Goal: Information Seeking & Learning: Learn about a topic

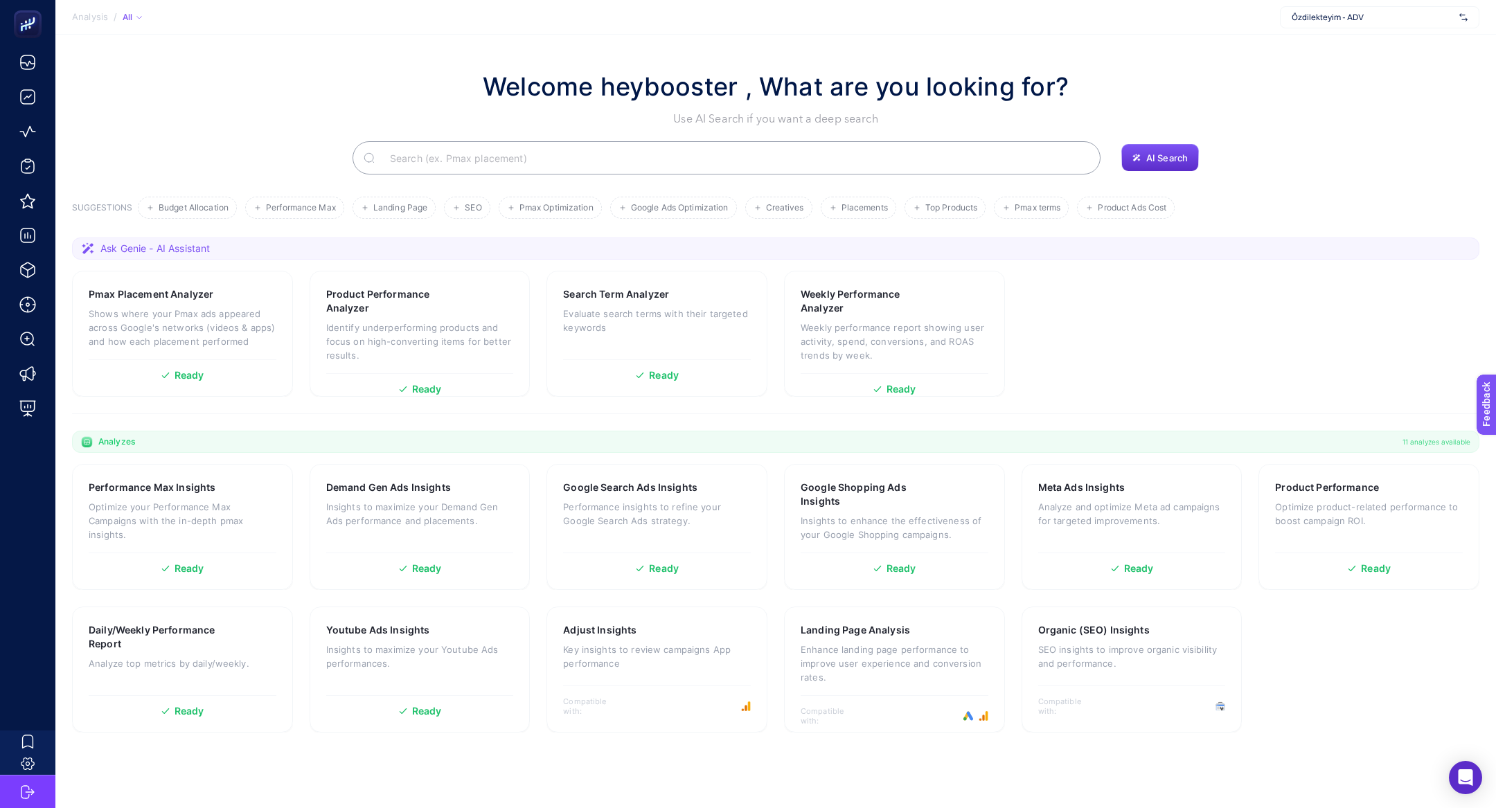
click at [1372, 13] on span "Özdilekteyim - ADV" at bounding box center [1372, 17] width 162 height 11
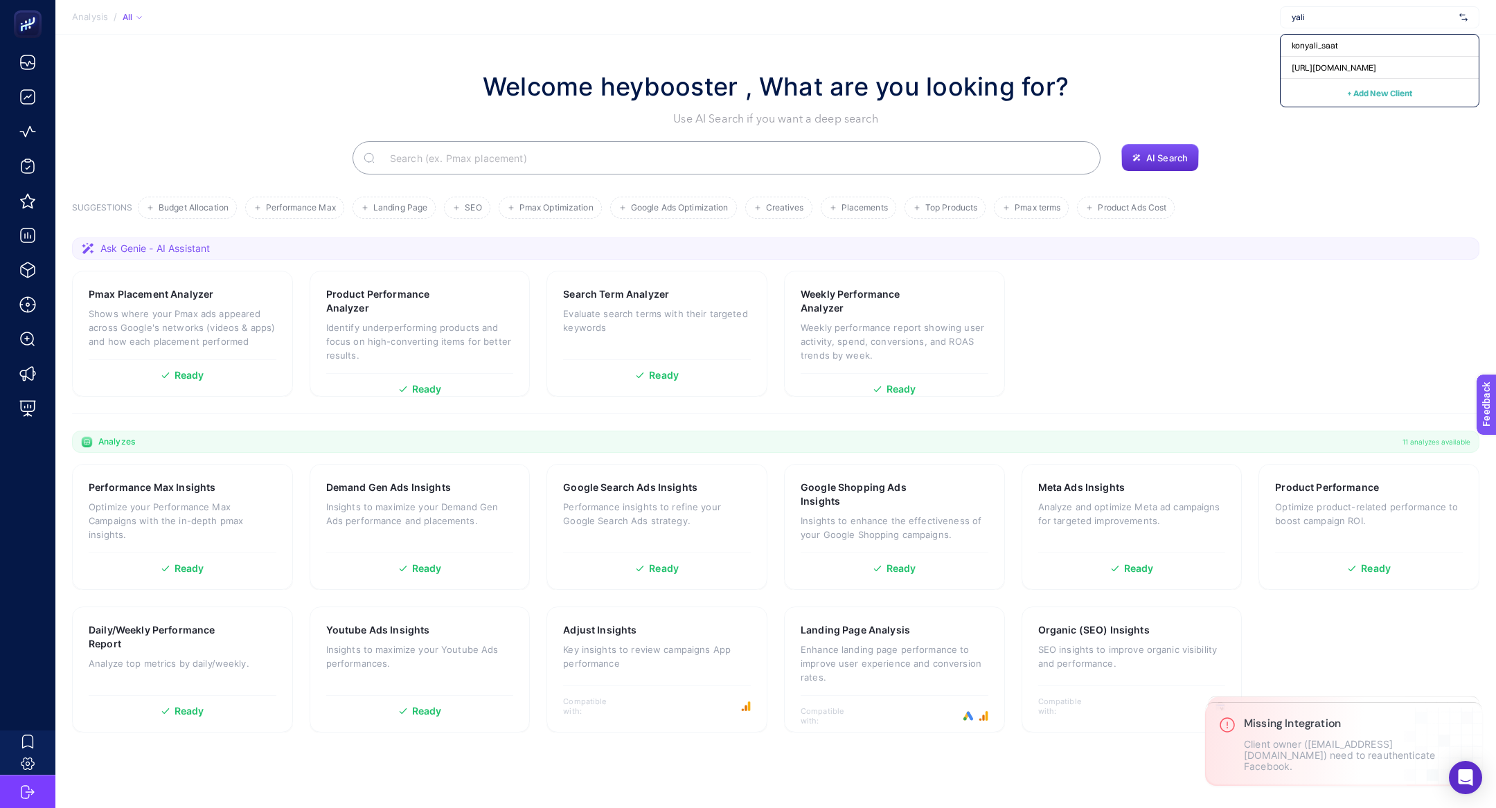
type input "yali"
click at [1376, 66] on span "[URL][DOMAIN_NAME]" at bounding box center [1333, 67] width 84 height 11
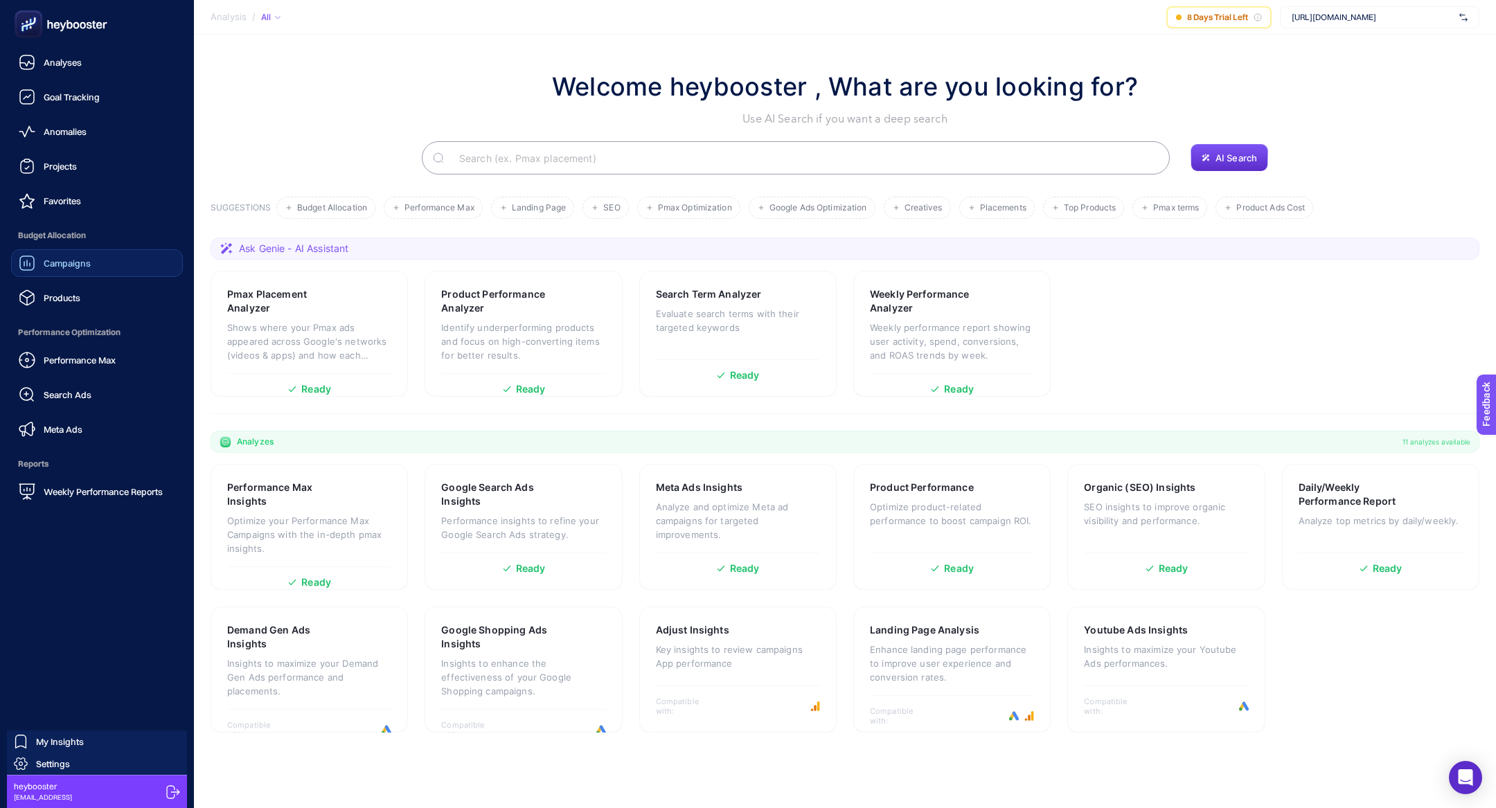
click at [82, 267] on span "Campaigns" at bounding box center [67, 263] width 47 height 11
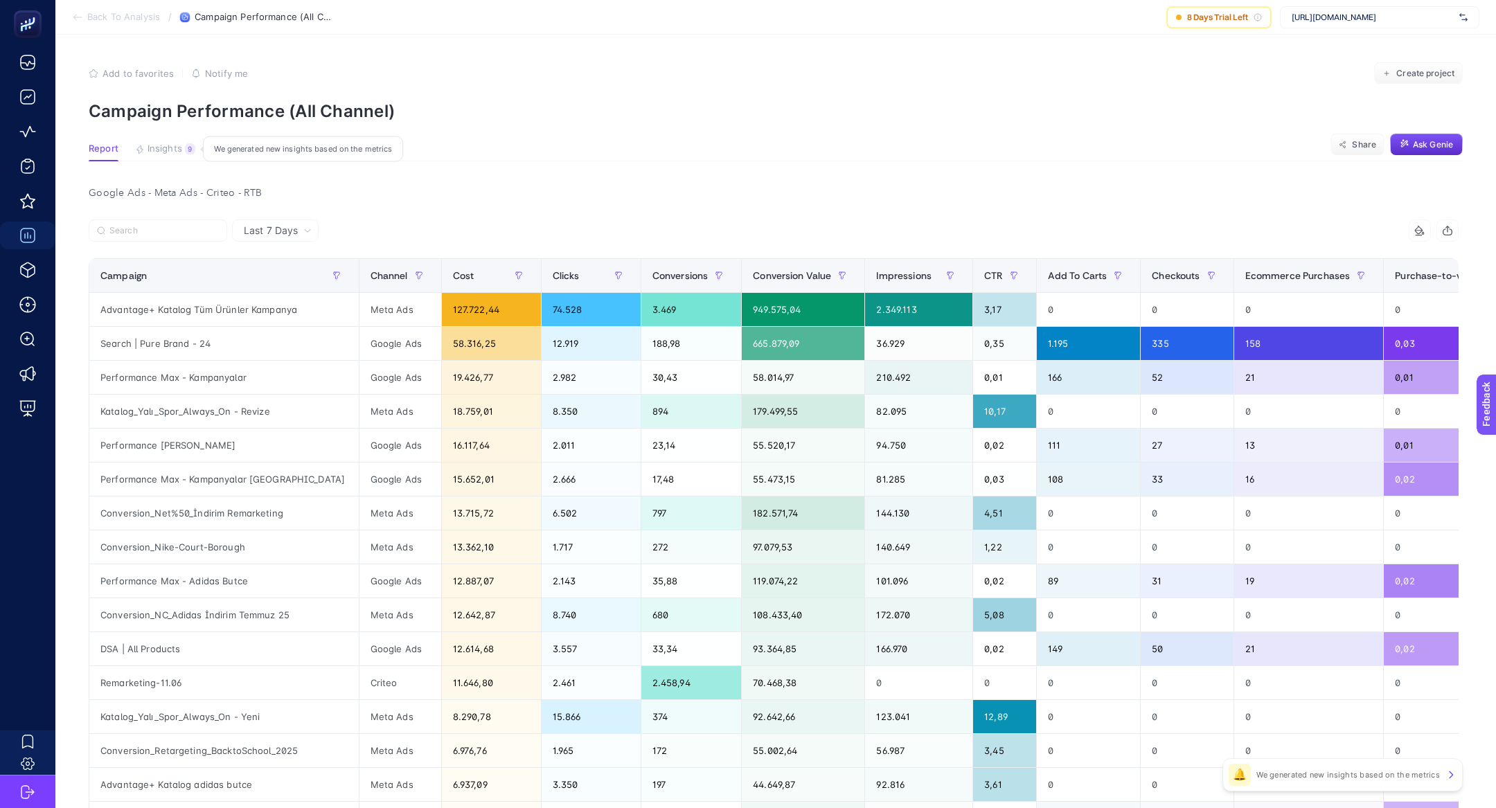
click at [138, 143] on article "Add to favorites false Notify me Create project Campaign Performance (All Chann…" at bounding box center [775, 594] width 1440 height 1118
click at [163, 143] on span "Insights" at bounding box center [164, 148] width 35 height 11
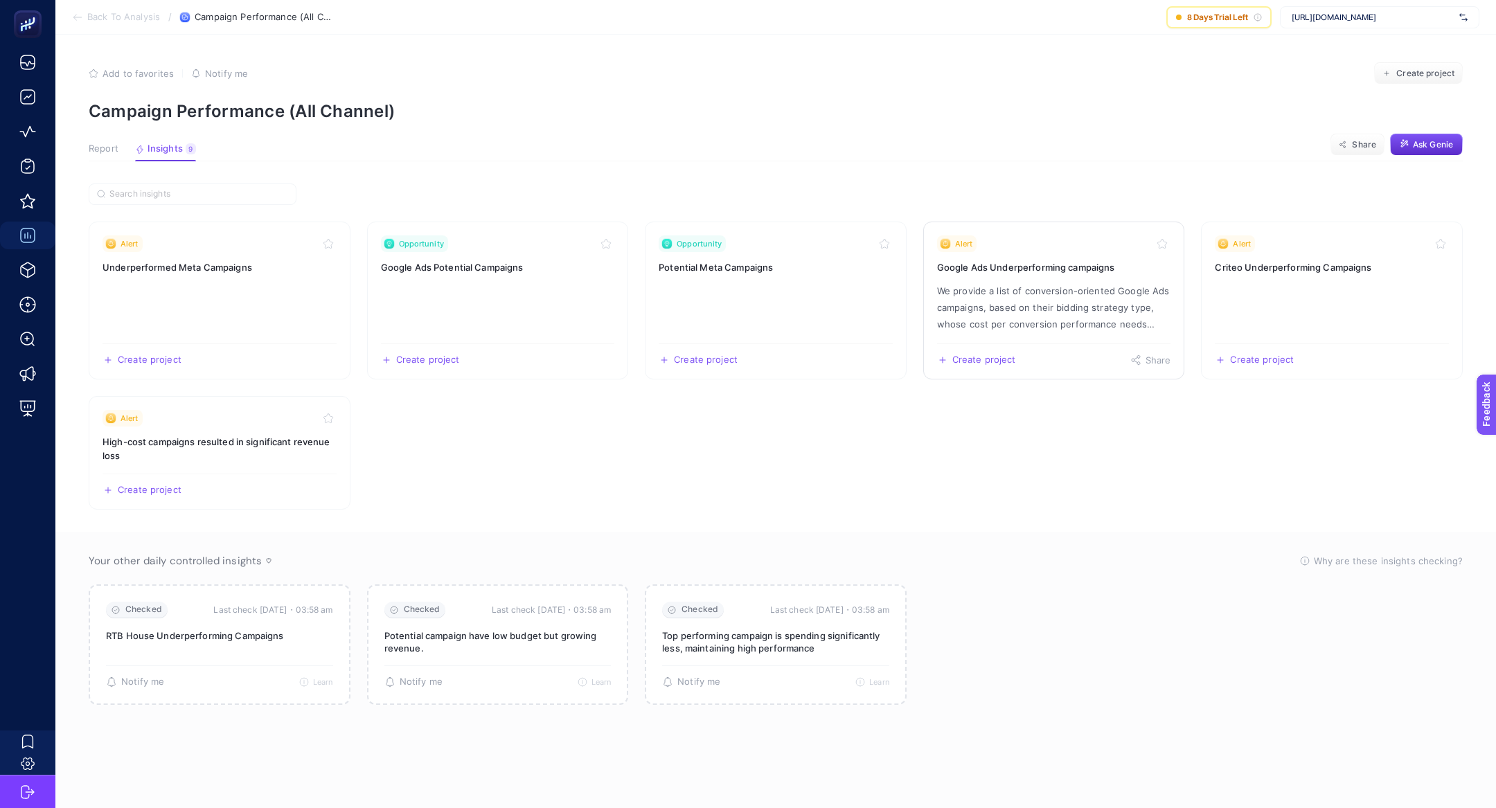
click at [978, 314] on p "We provide a list of conversion-oriented Google Ads campaigns, based on their b…" at bounding box center [1054, 308] width 234 height 50
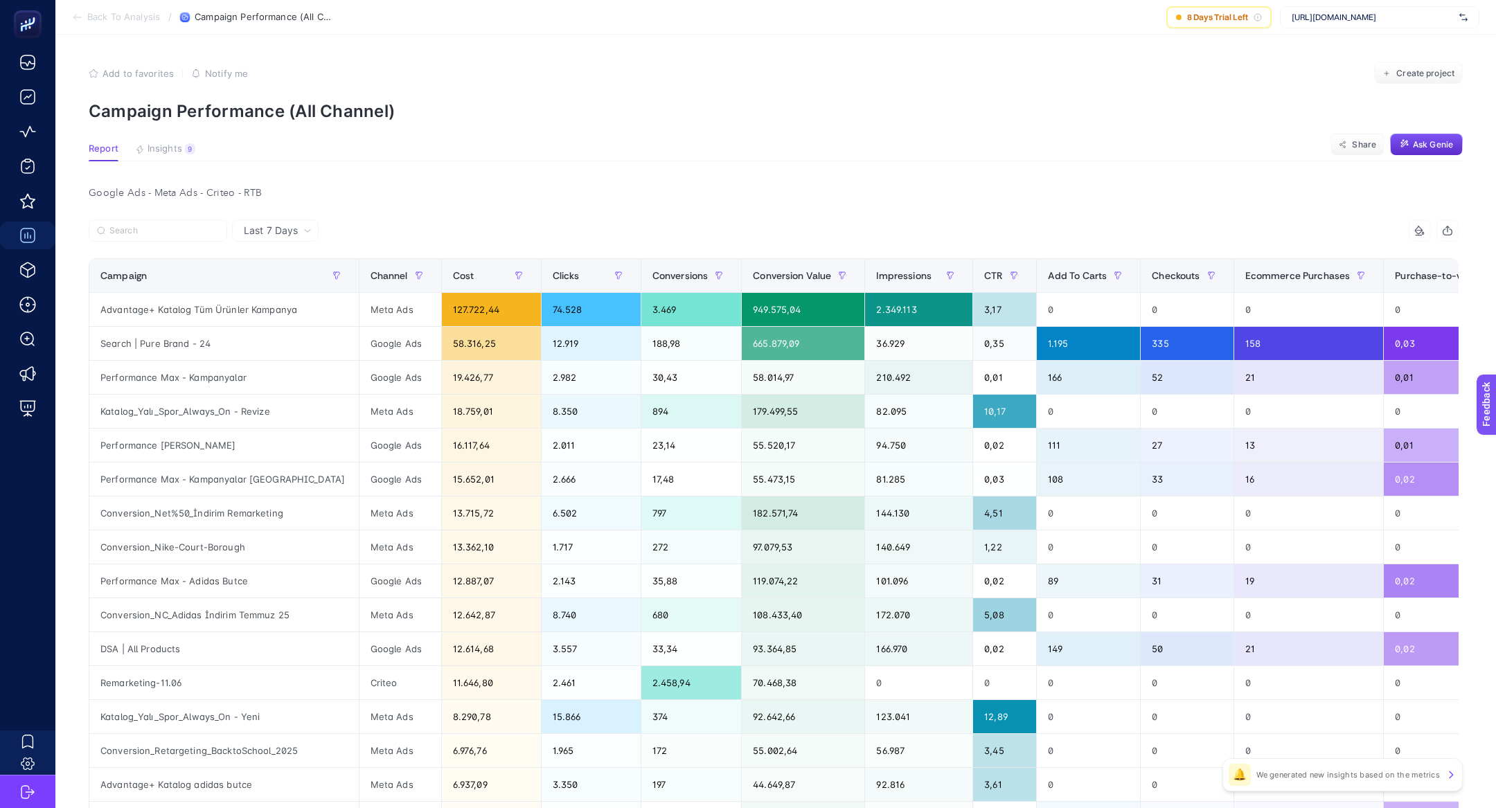
click at [281, 147] on section "Report Insights 9 We generated new insights based on the metrics Share Ask [PER…" at bounding box center [776, 152] width 1374 height 18
click at [165, 147] on span "Insights" at bounding box center [164, 148] width 35 height 11
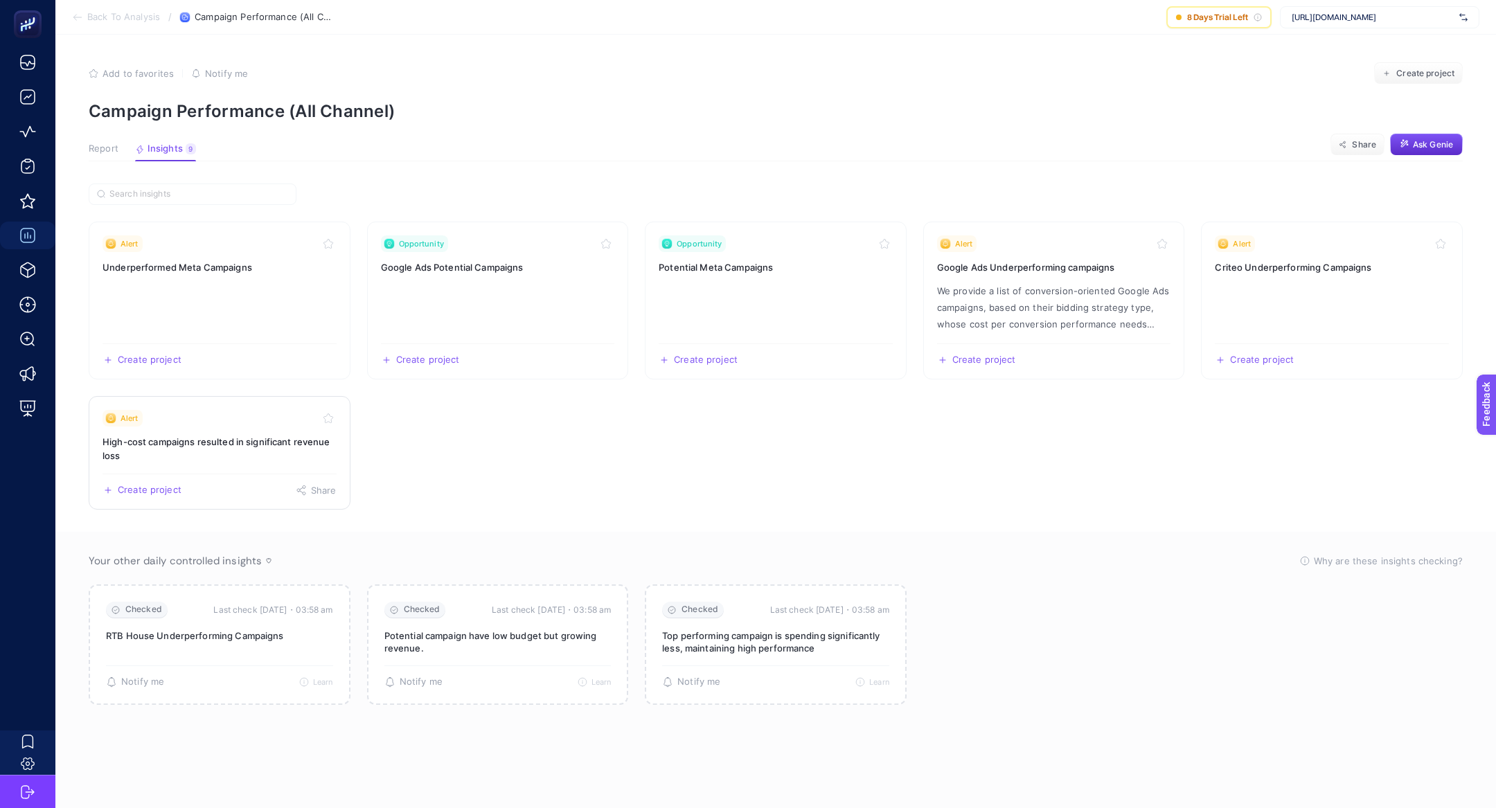
click at [174, 413] on div "Alert" at bounding box center [219, 418] width 234 height 17
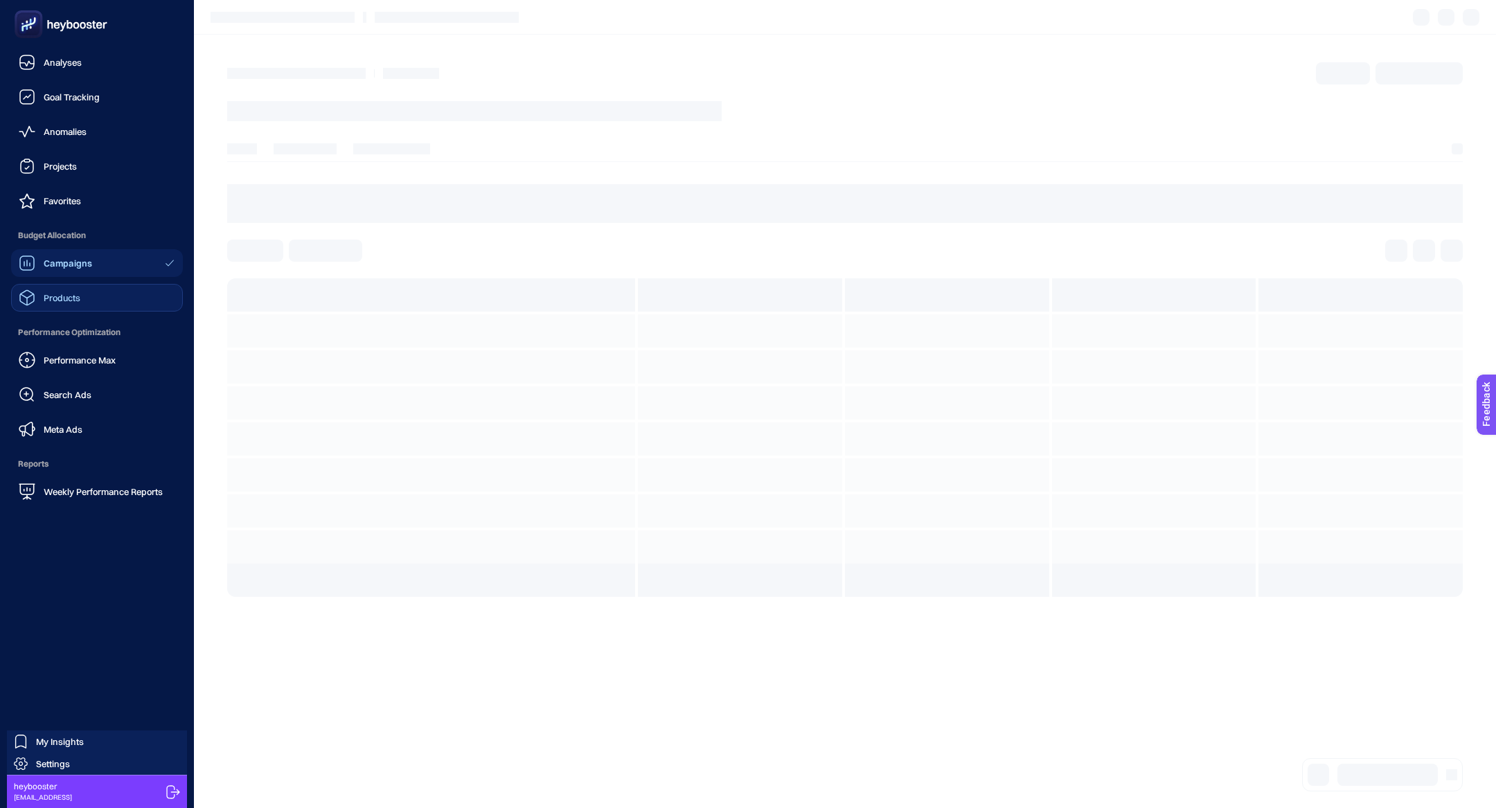
click at [75, 305] on div "Products" at bounding box center [50, 297] width 62 height 17
click at [105, 395] on link "Search Ads" at bounding box center [97, 395] width 172 height 28
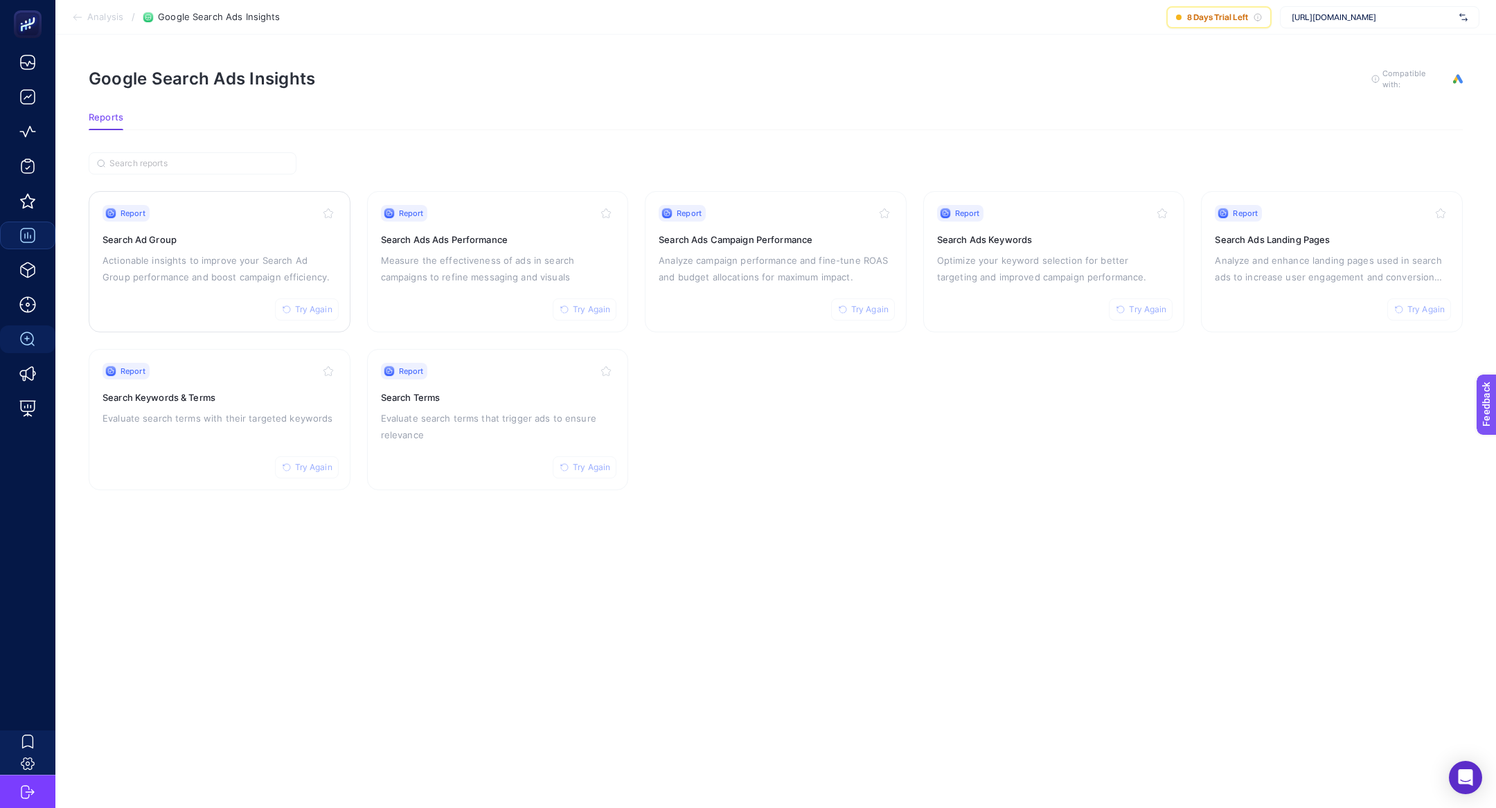
click at [195, 277] on p "Actionable insights to improve your Search Ad Group performance and boost campa…" at bounding box center [219, 268] width 234 height 33
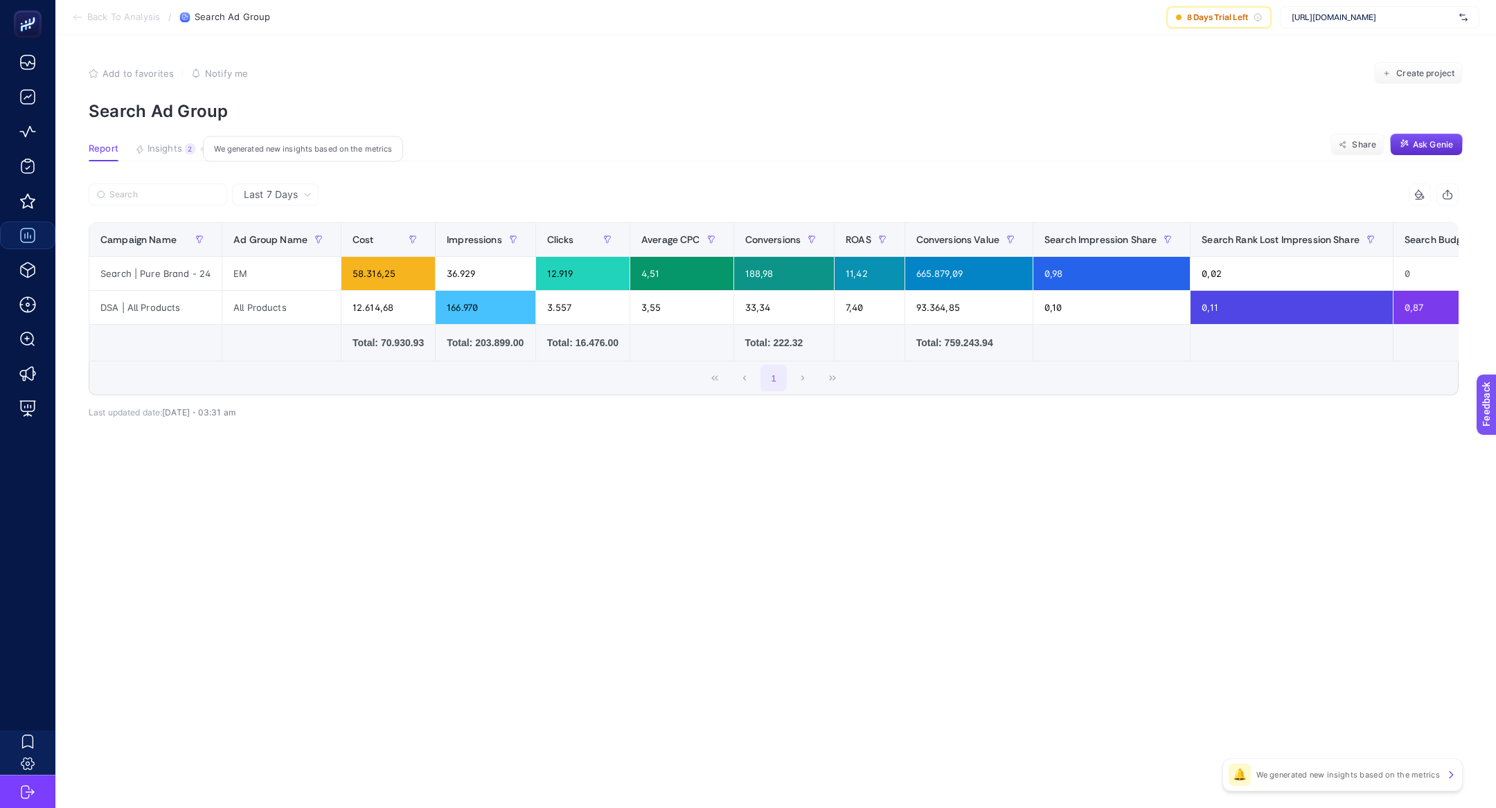
click at [163, 151] on span "Insights" at bounding box center [164, 148] width 35 height 11
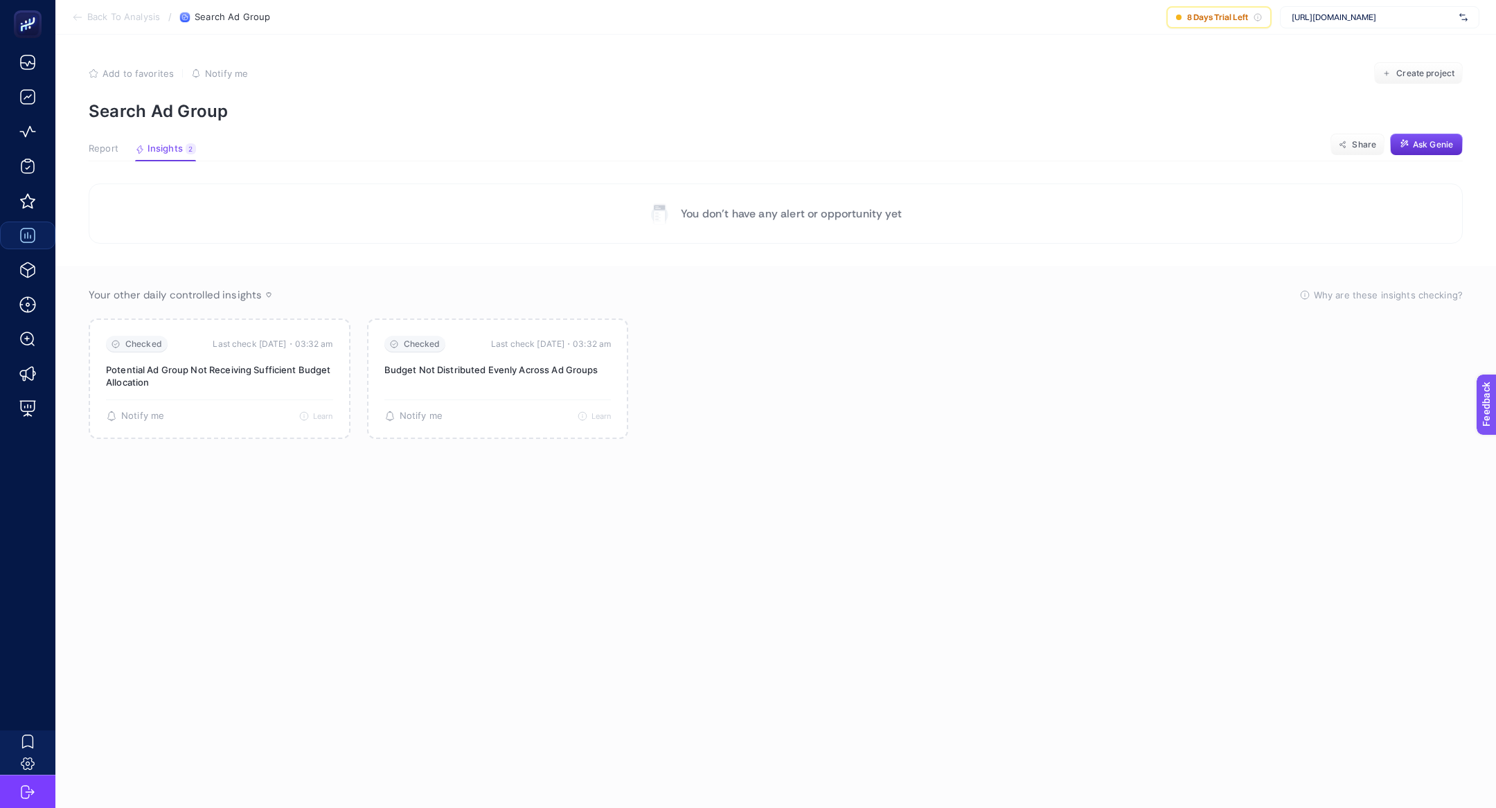
click at [112, 147] on span "Report" at bounding box center [104, 148] width 30 height 11
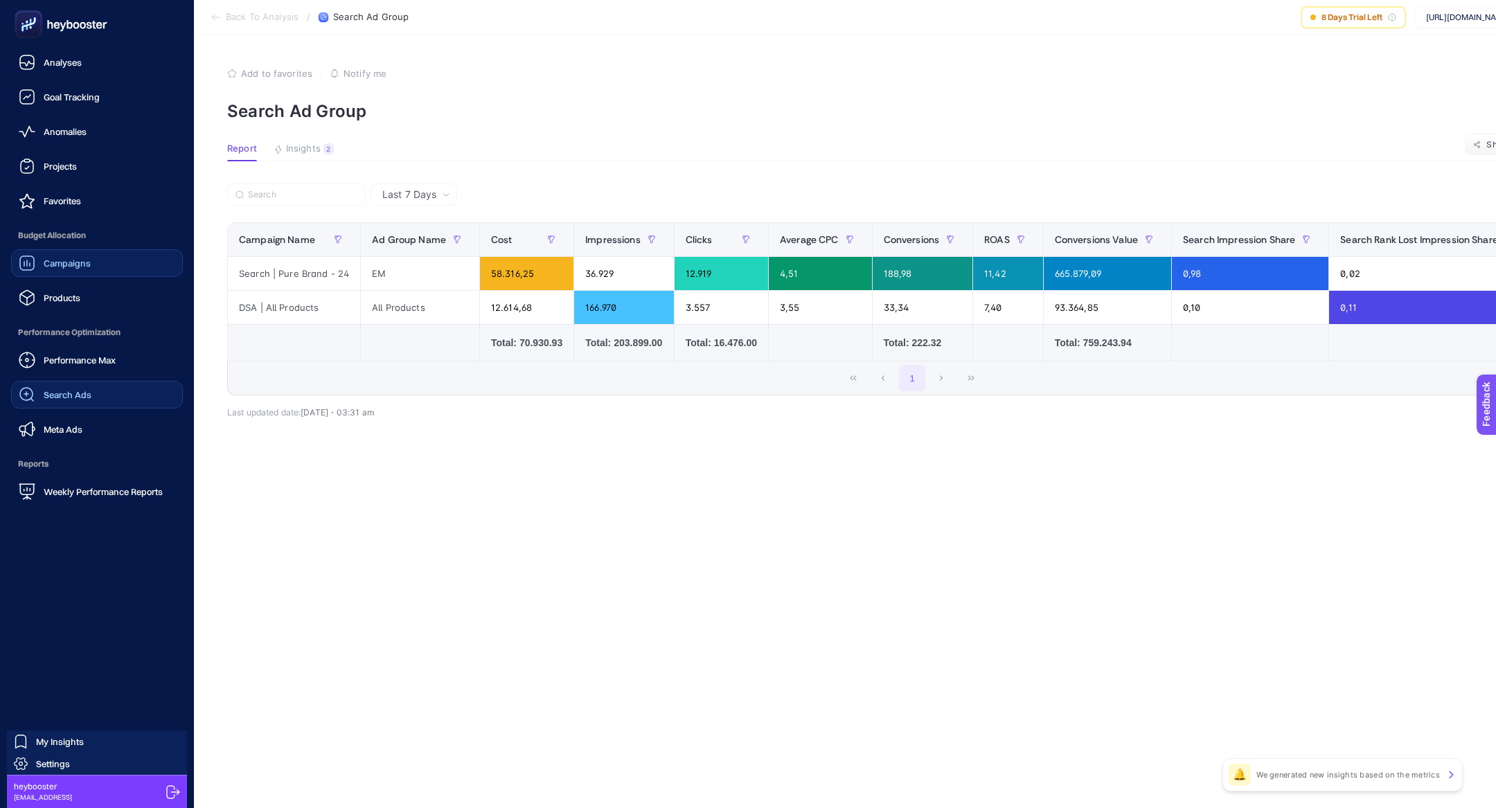
click at [68, 382] on link "Search Ads" at bounding box center [97, 395] width 172 height 28
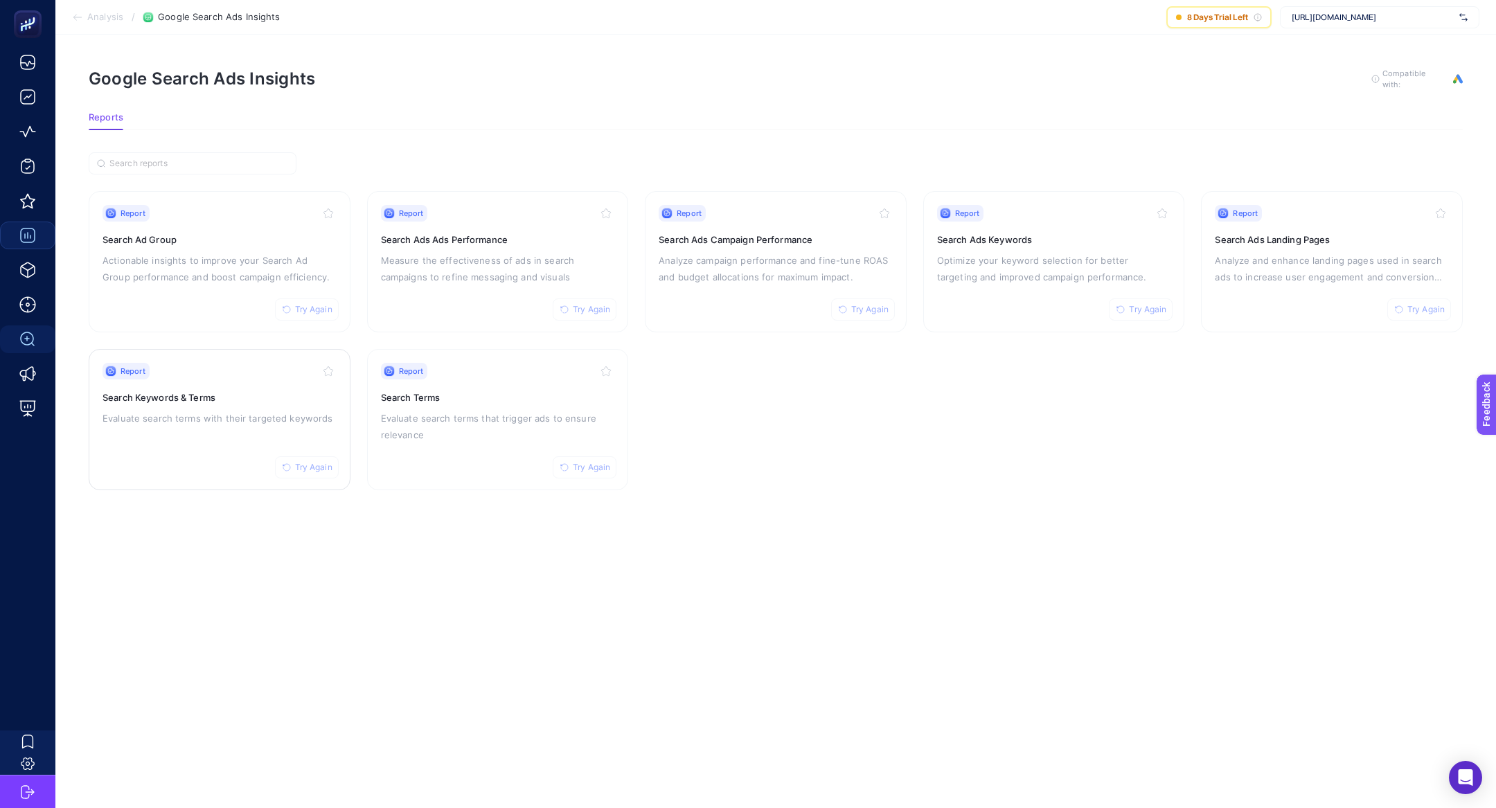
click at [217, 397] on h3 "Search Keywords & Terms" at bounding box center [219, 398] width 234 height 14
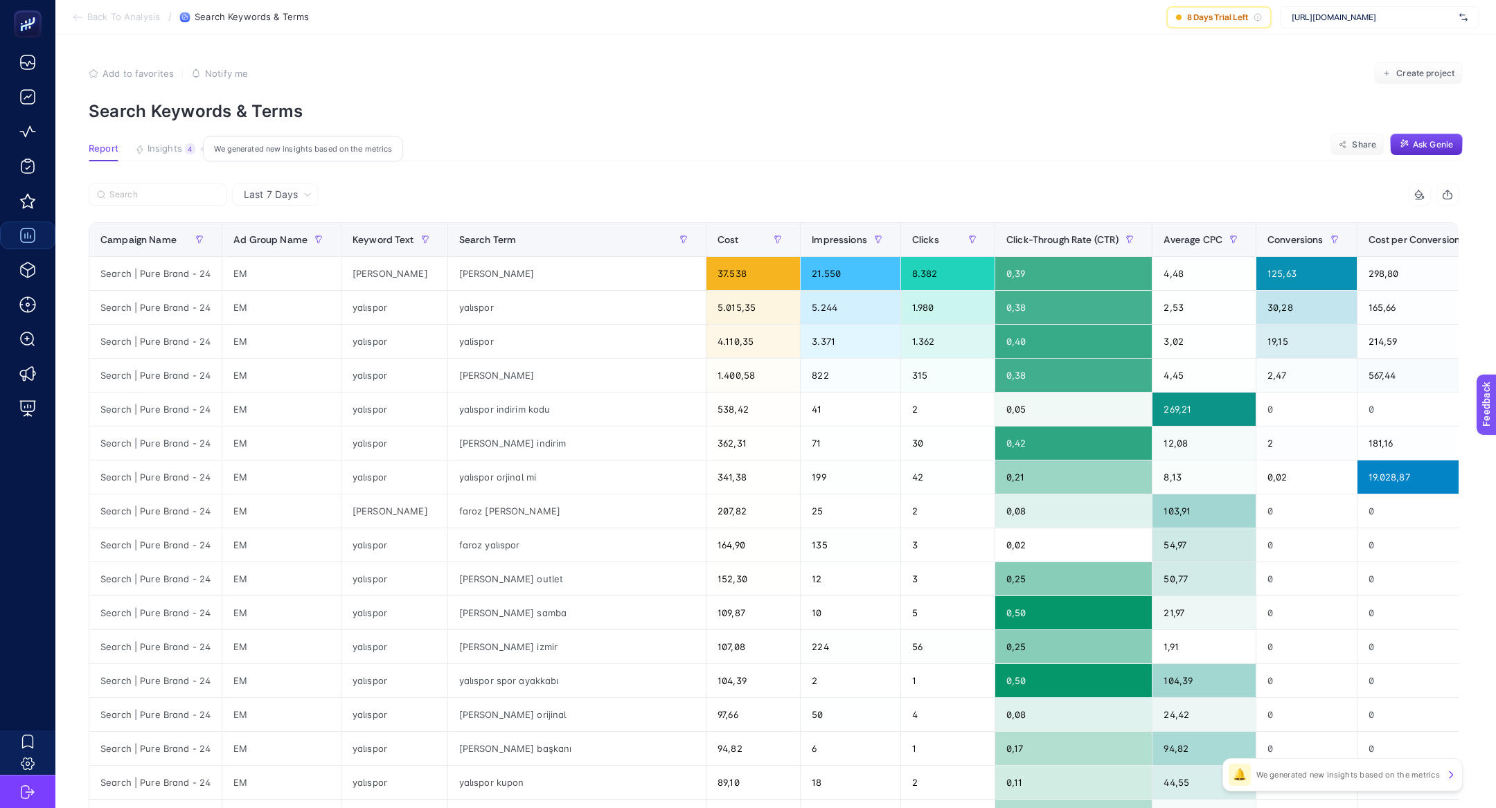
click at [175, 149] on span "Insights" at bounding box center [164, 148] width 35 height 11
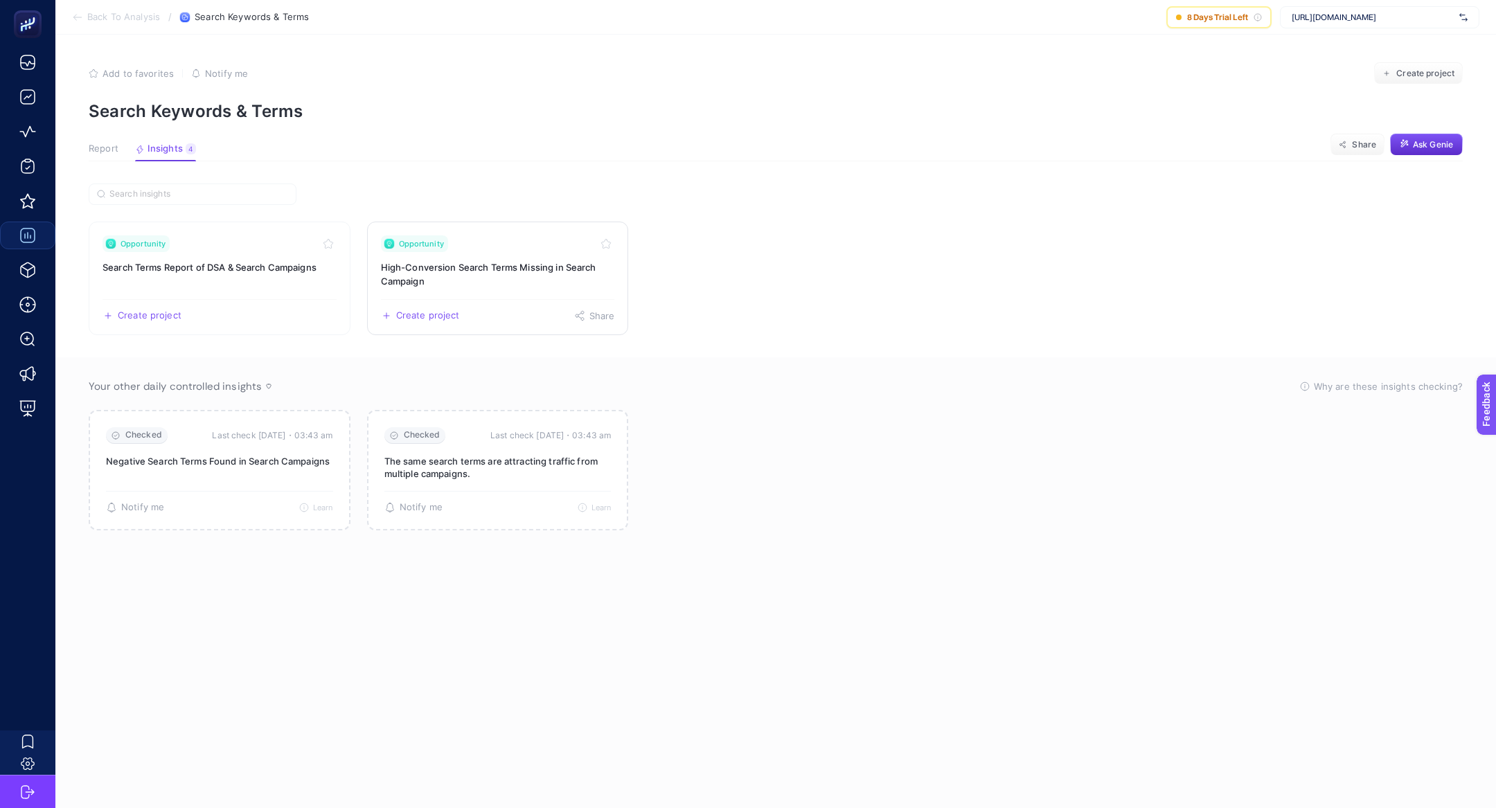
click at [508, 265] on h3 "High-Conversion Search Terms Missing in Search Campaign" at bounding box center [498, 274] width 234 height 28
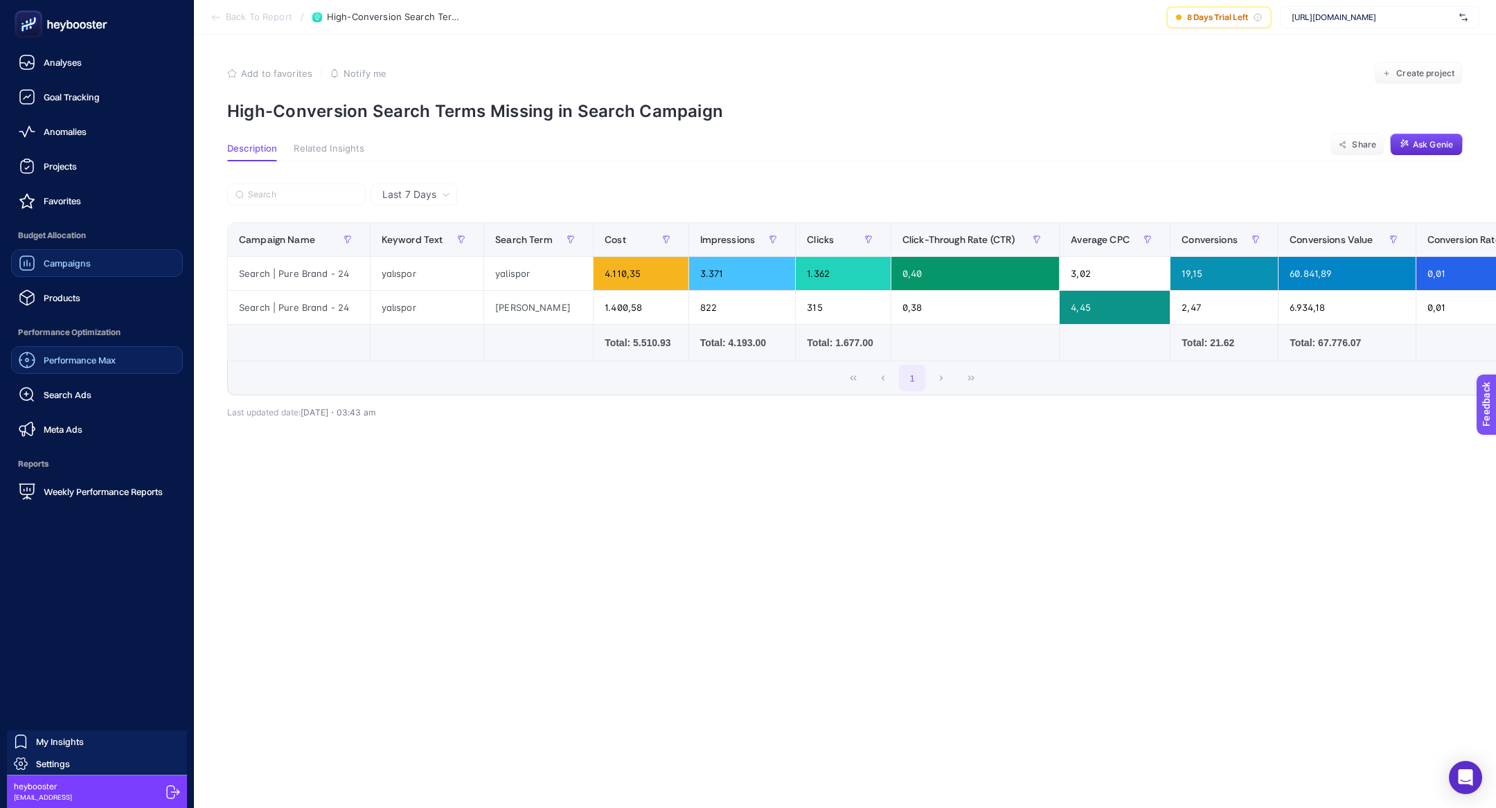
click at [52, 361] on span "Performance Max" at bounding box center [80, 360] width 72 height 11
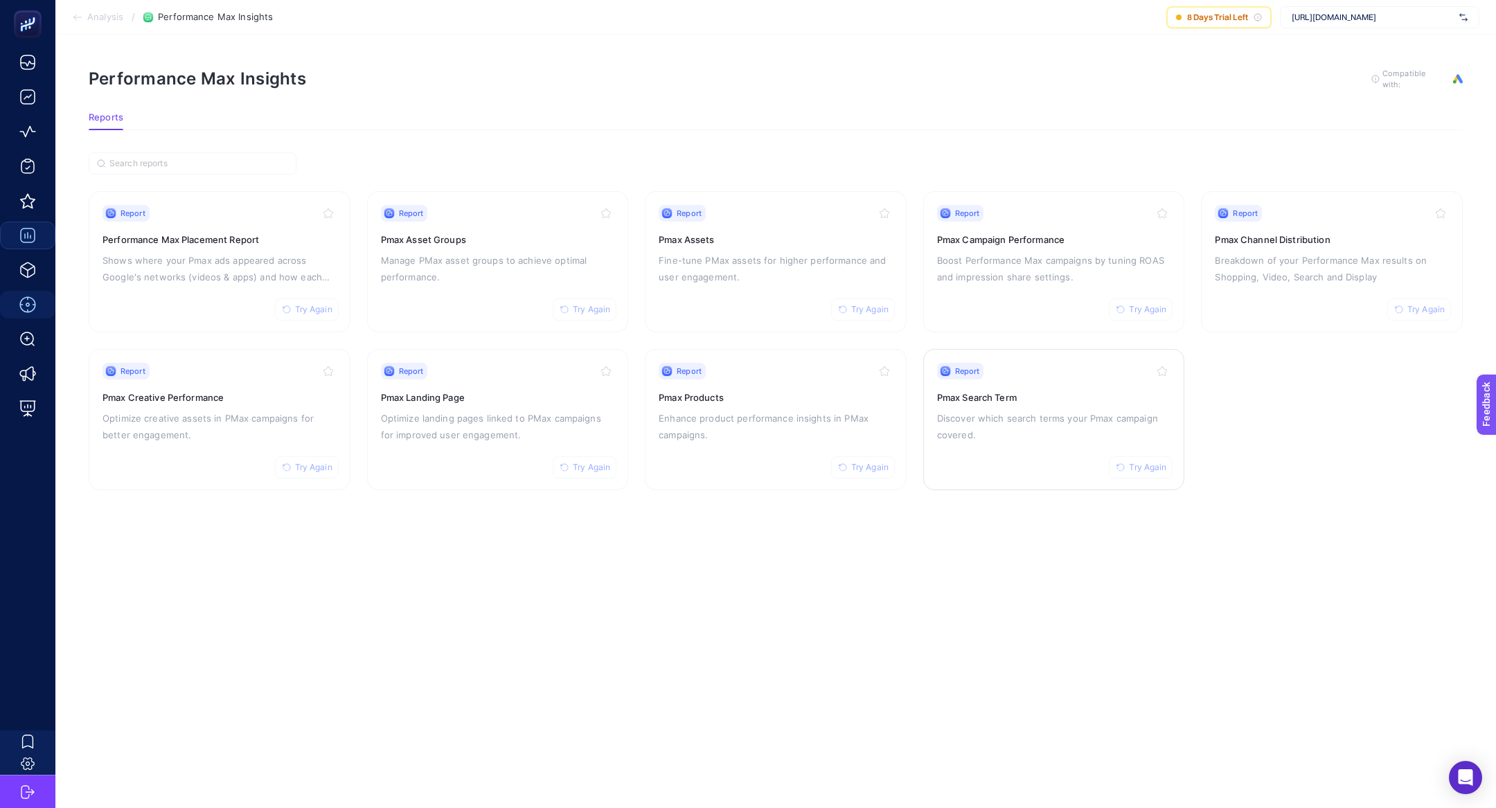
click at [947, 405] on div "Report Try Again Pmax Search Term Discover which search terms your Pmax campaig…" at bounding box center [1054, 420] width 234 height 114
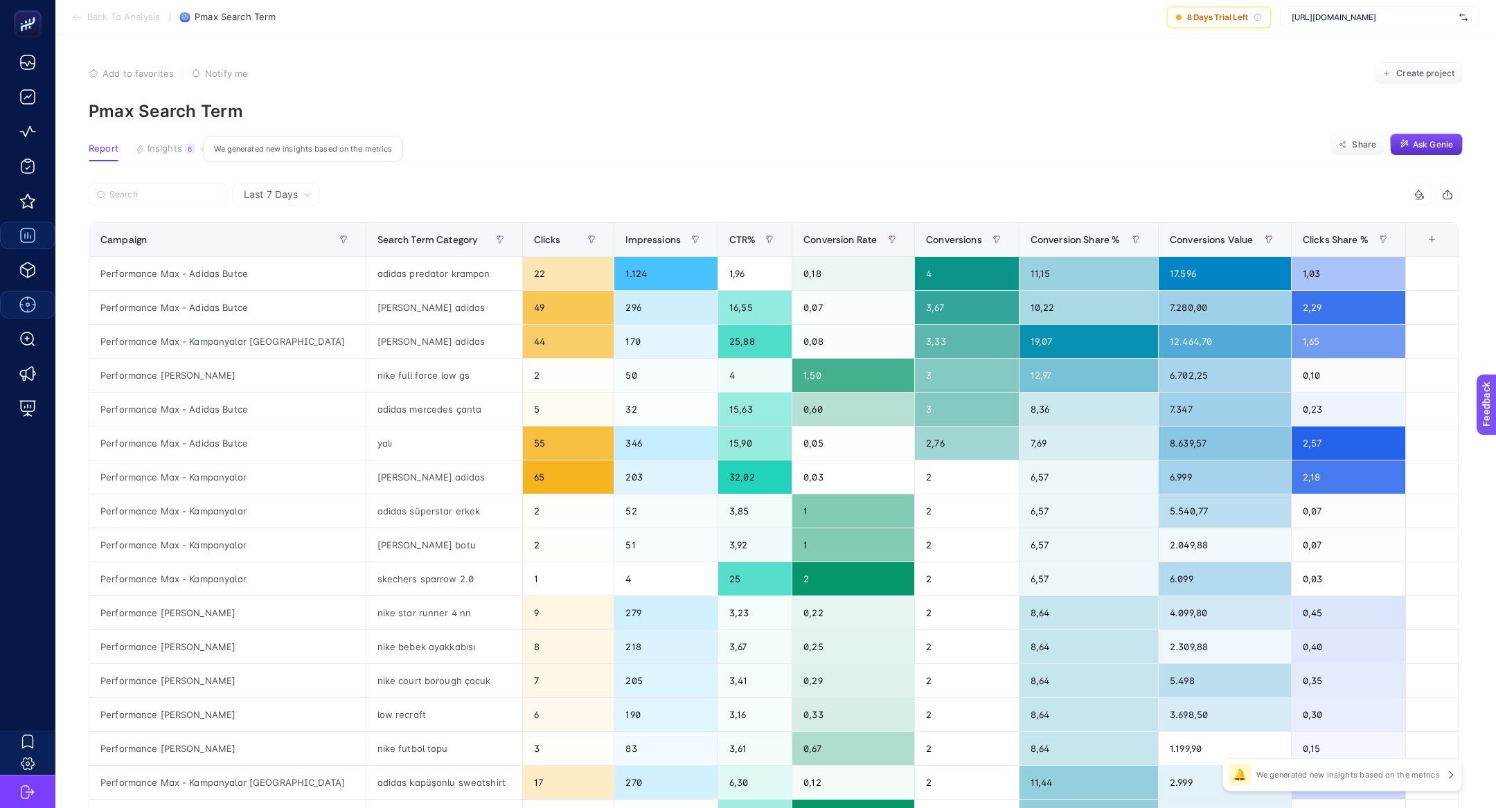
click at [164, 158] on button "Insights 6 We generated new insights based on the metrics" at bounding box center [165, 152] width 60 height 18
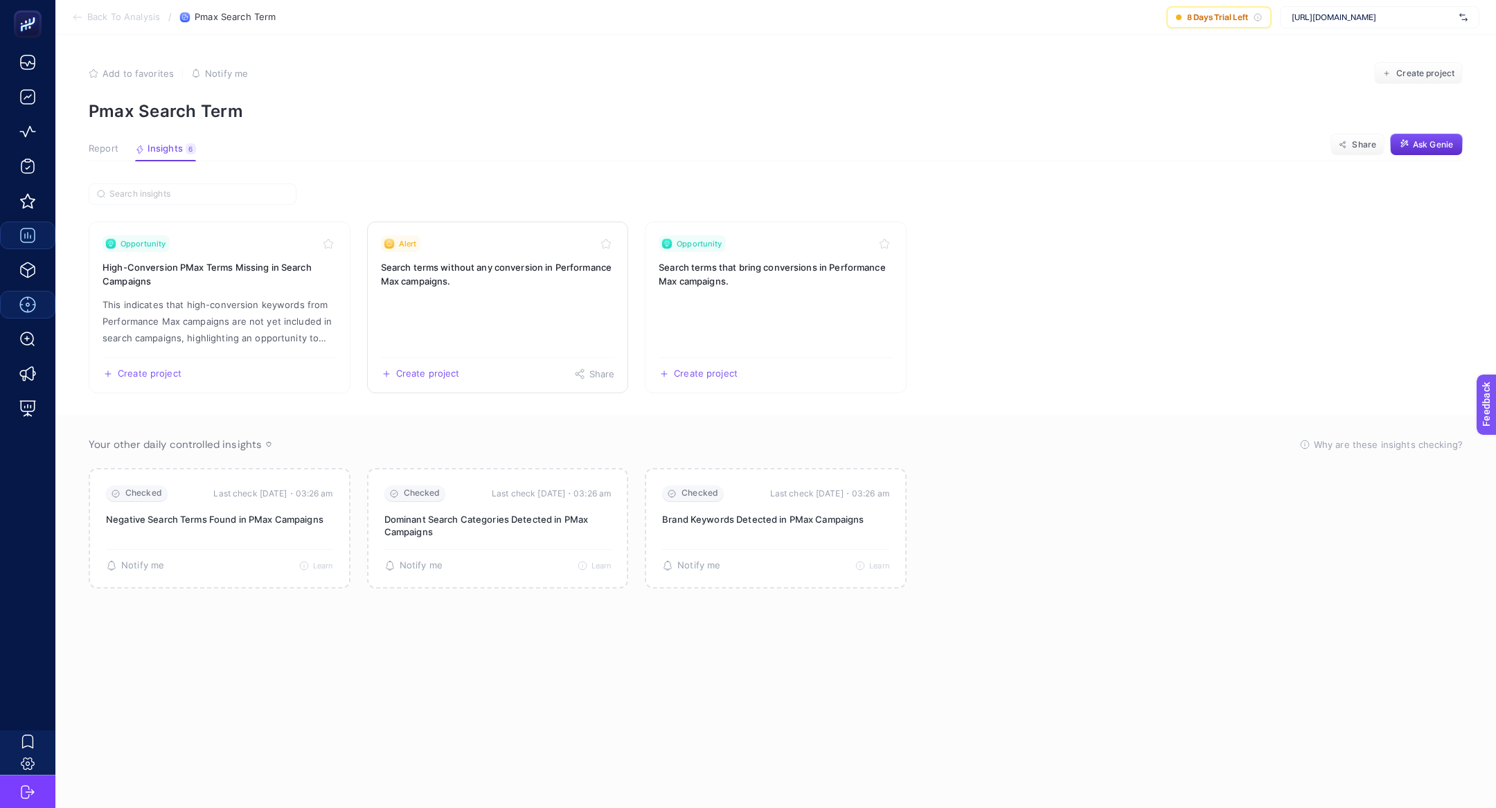
click at [555, 302] on link "Alert Search terms without any conversion in Performance Max campaigns. Create …" at bounding box center [498, 308] width 262 height 172
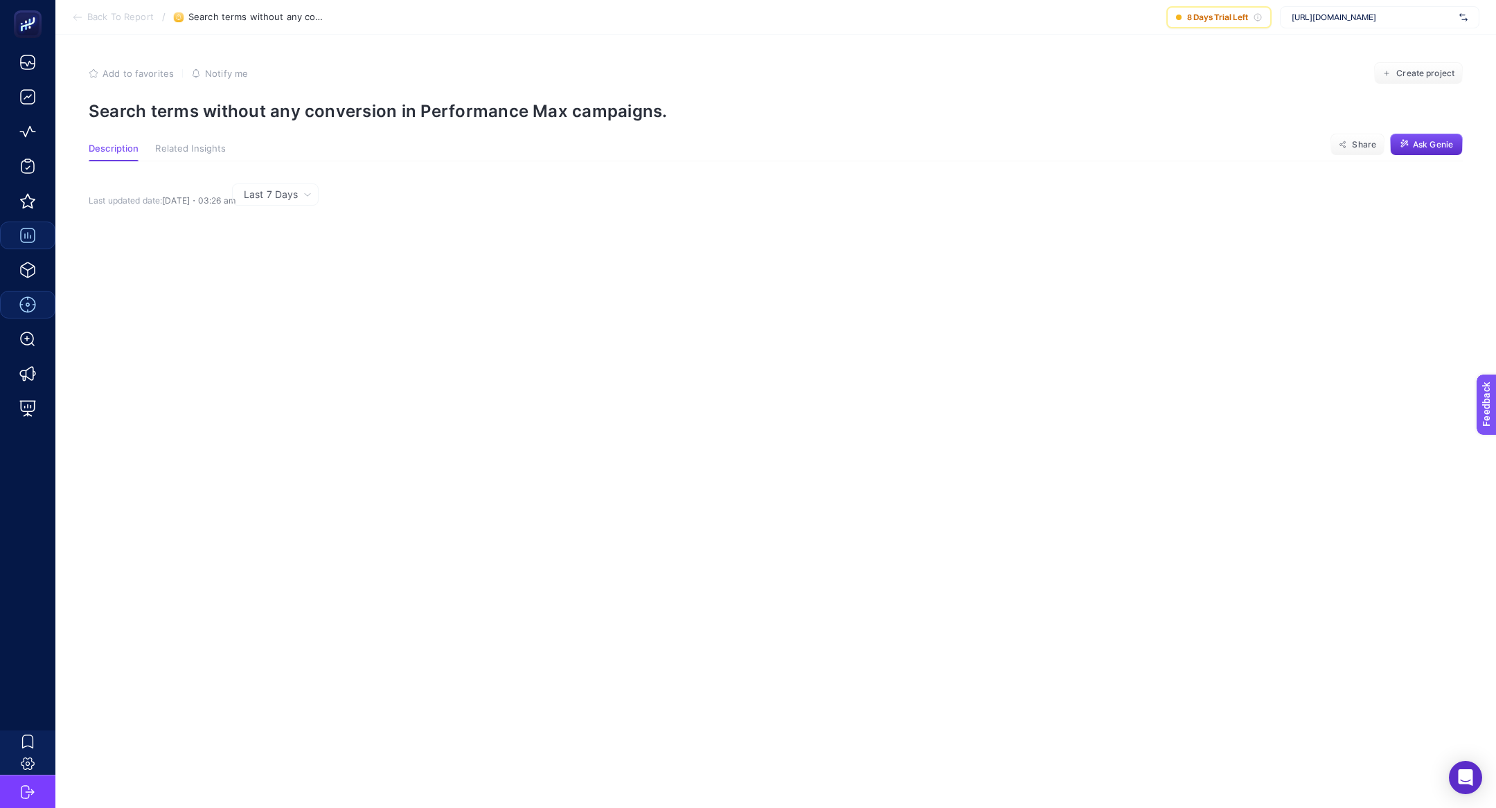
click at [213, 111] on p "Search terms without any conversion in Performance Max campaigns." at bounding box center [776, 111] width 1374 height 20
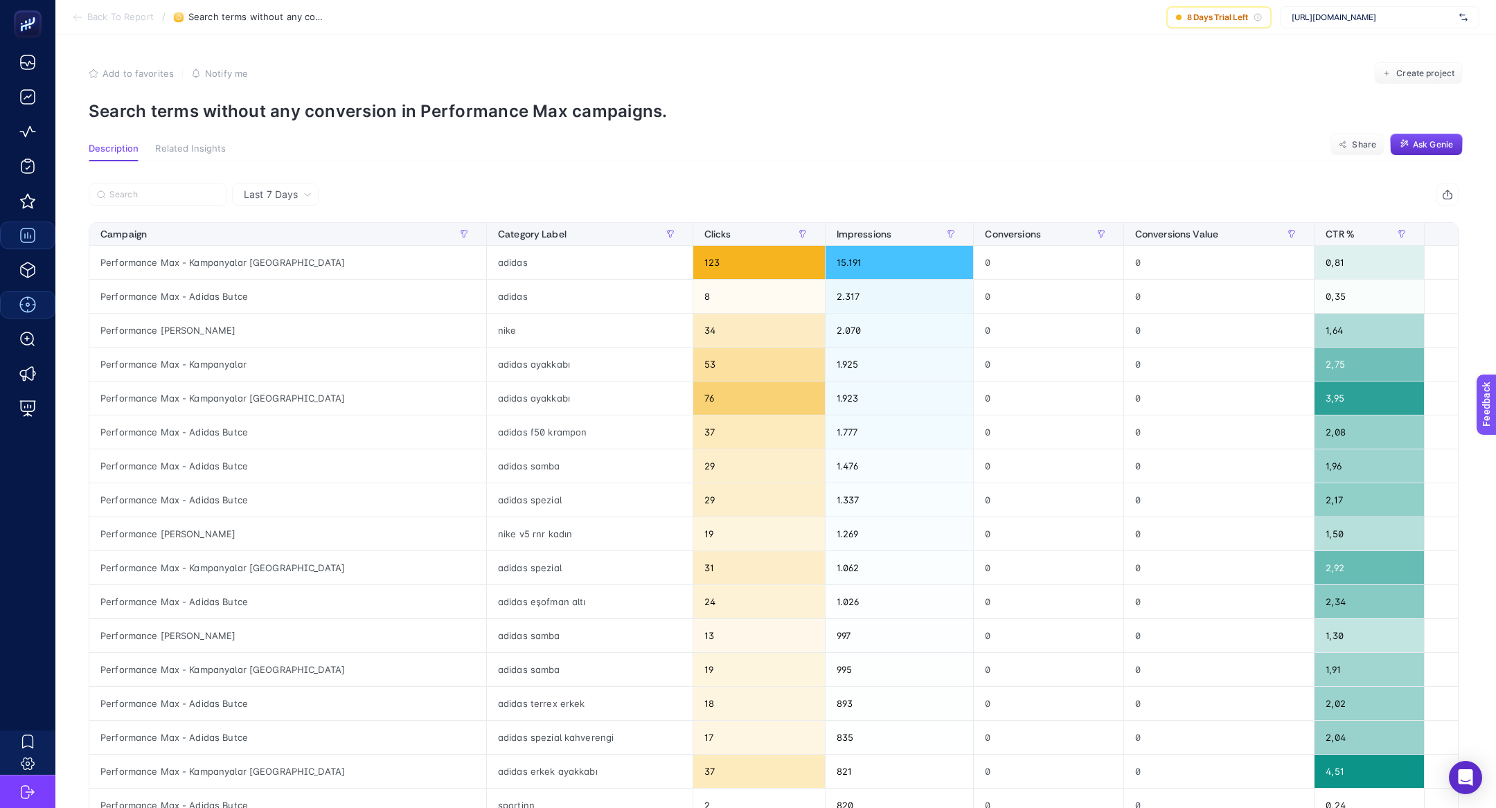
click at [213, 111] on p "Search terms without any conversion in Performance Max campaigns." at bounding box center [776, 111] width 1374 height 20
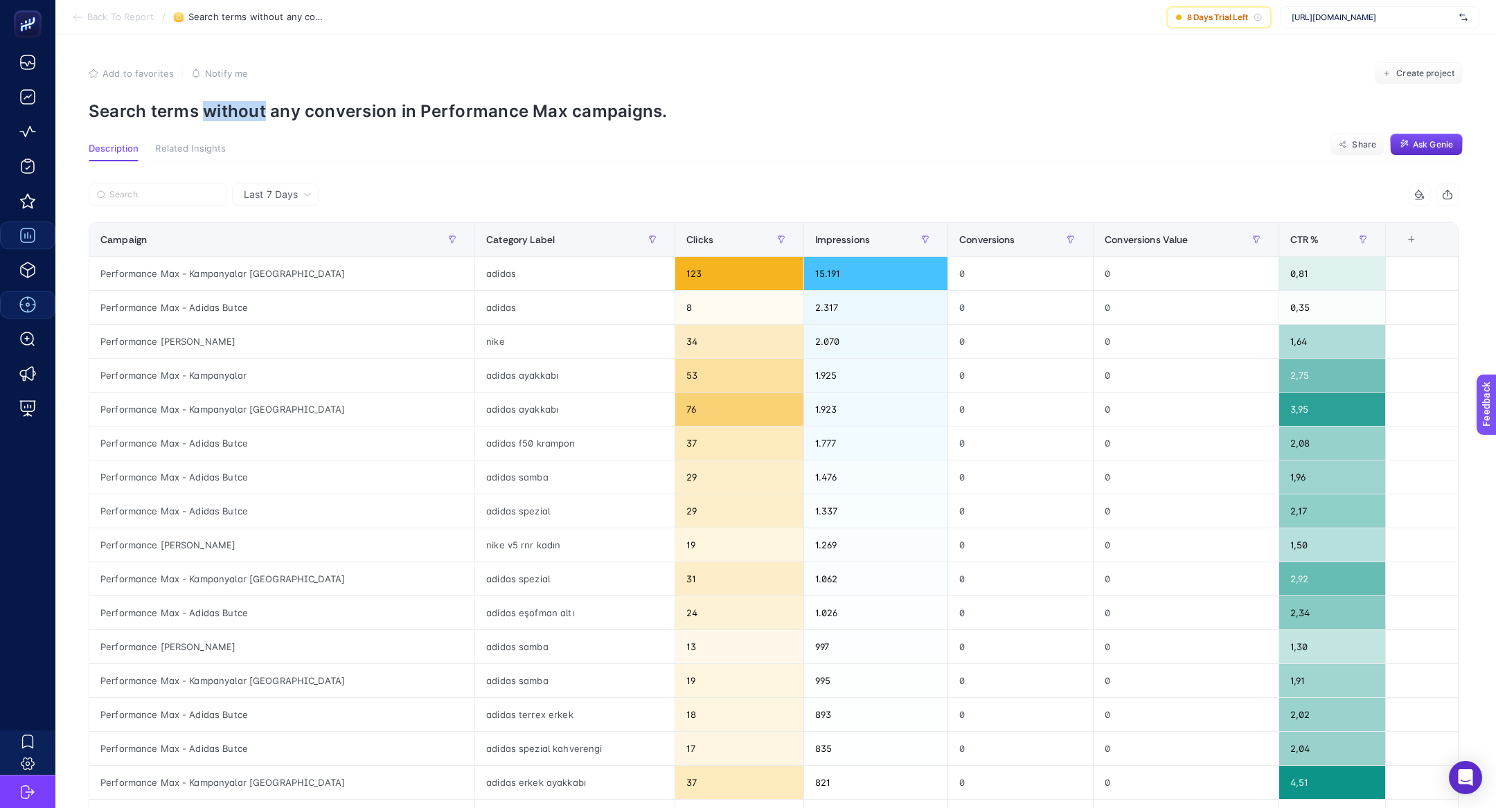
click at [213, 111] on p "Search terms without any conversion in Performance Max campaigns." at bounding box center [776, 111] width 1374 height 20
copy article "Search terms without any conversion in Performance Max campaigns."
click at [512, 97] on section "Add to favorites false Notify me Create project Search terms without any conver…" at bounding box center [776, 91] width 1374 height 59
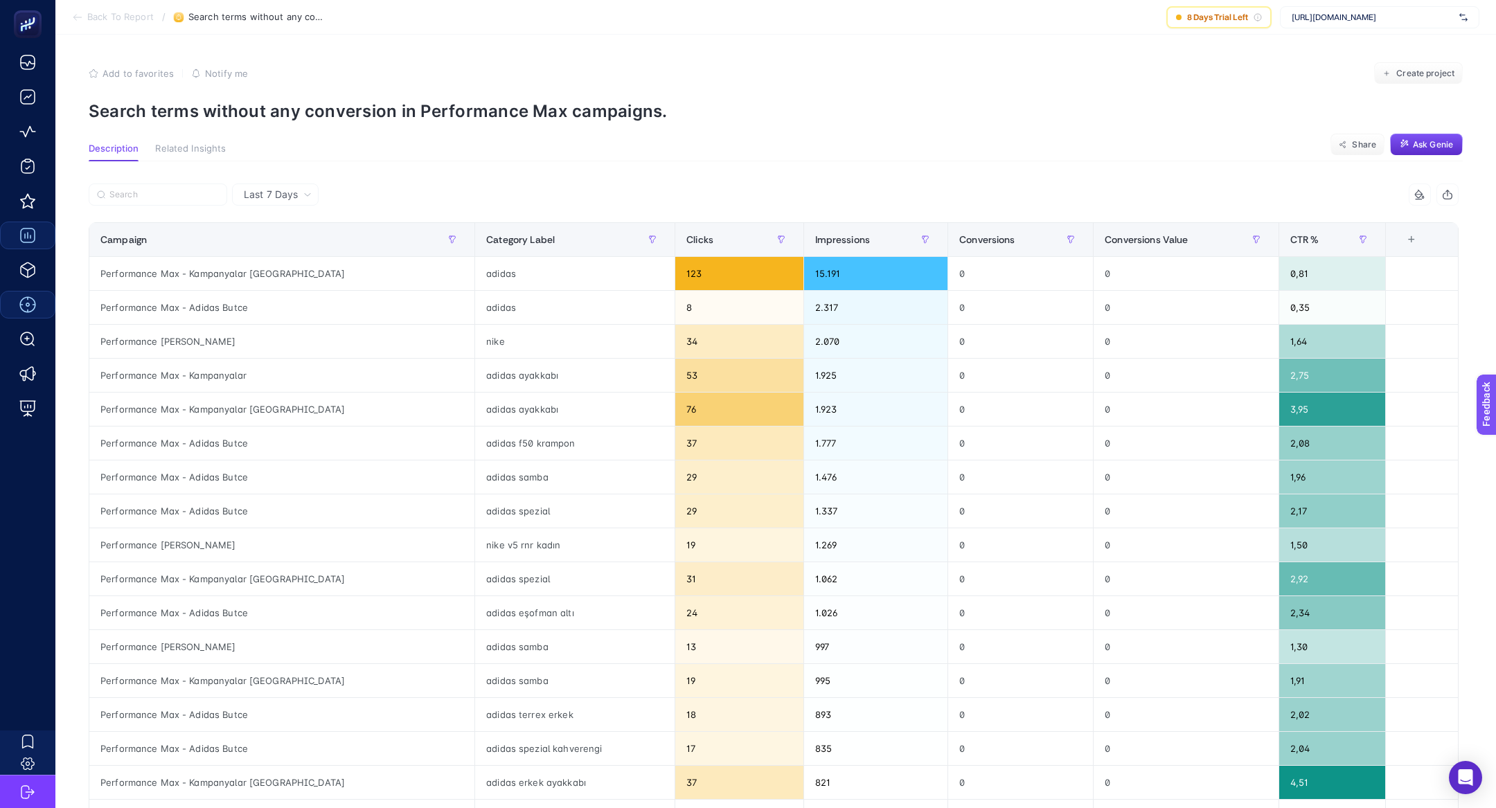
click at [512, 97] on section "Add to favorites false Notify me Create project Search terms without any conver…" at bounding box center [776, 91] width 1374 height 59
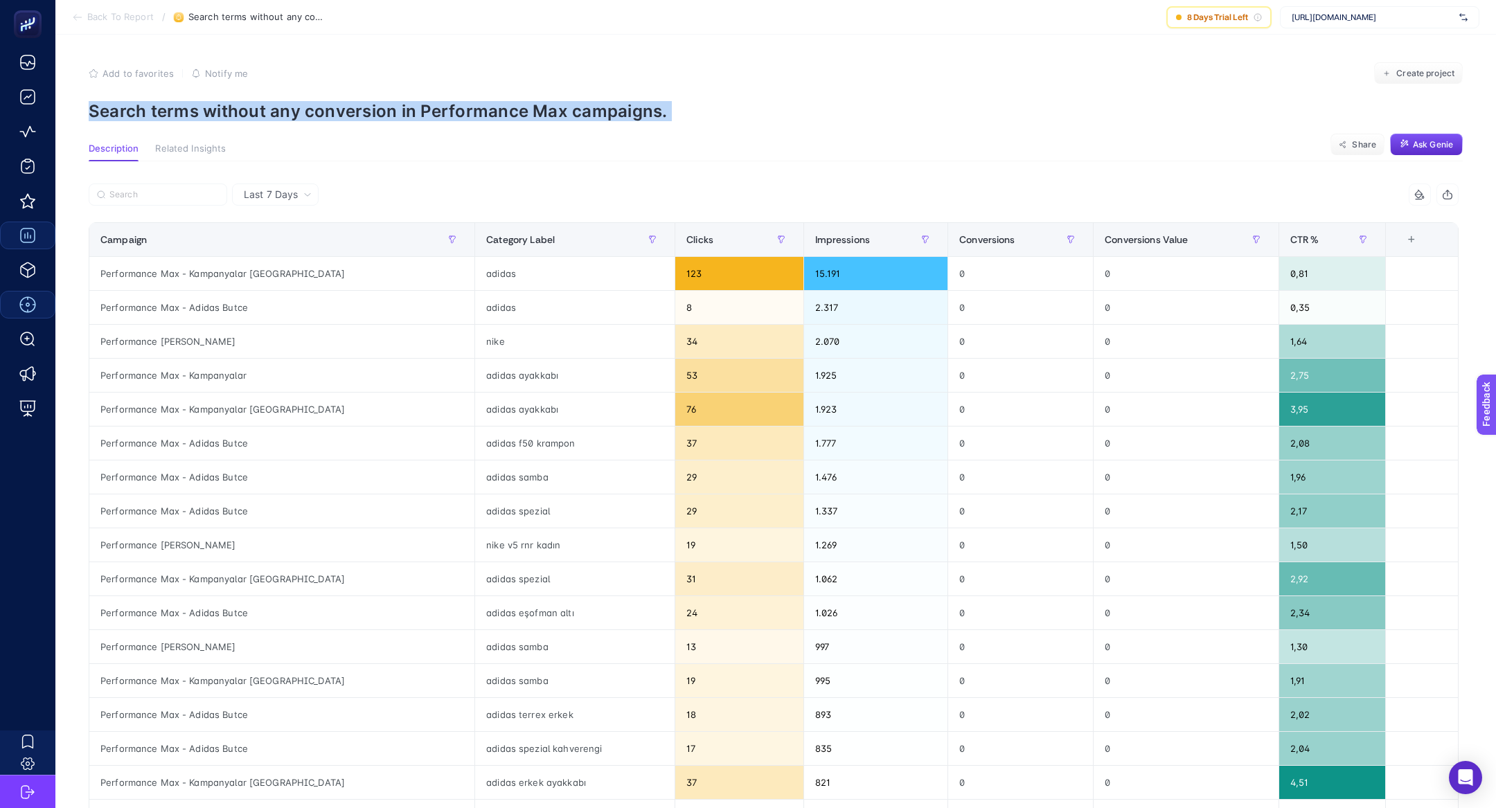
copy article "Search terms without any conversion in Performance Max campaigns."
copy span "ttps://[DOMAIN_NAME][URL]"
copy span "[URL][DOMAIN_NAME]"
drag, startPoint x: 1412, startPoint y: 21, endPoint x: 1128, endPoint y: 6, distance: 284.3
click at [1289, 17] on div "[URL][DOMAIN_NAME]" at bounding box center [1379, 17] width 199 height 22
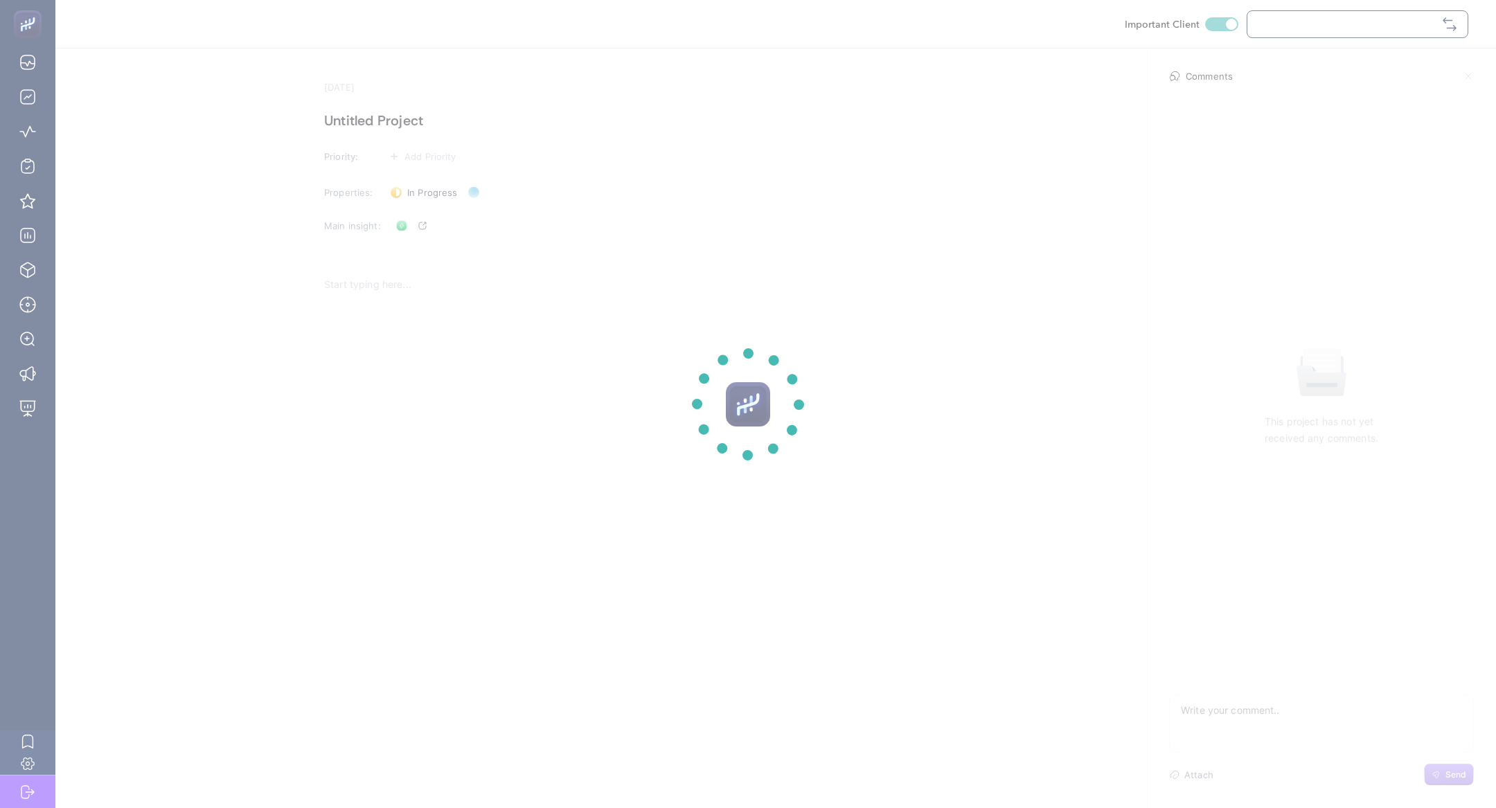
checkbox input "true"
